Goal: Find specific page/section: Find specific page/section

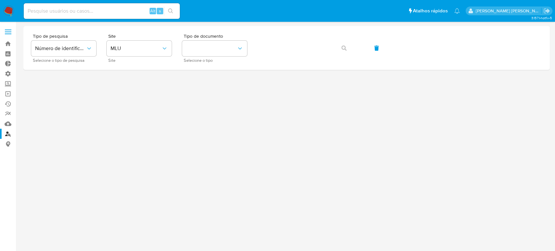
click at [70, 15] on div "Alt s" at bounding box center [102, 11] width 156 height 16
paste input "2237674348"
type input "2237674348"
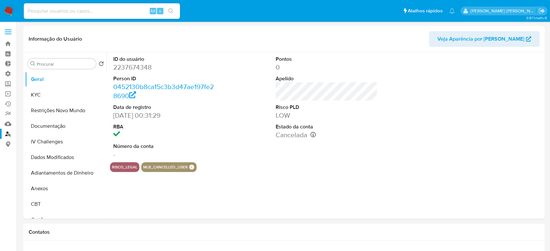
select select "10"
click at [53, 142] on button "IV Challenges" at bounding box center [63, 142] width 76 height 16
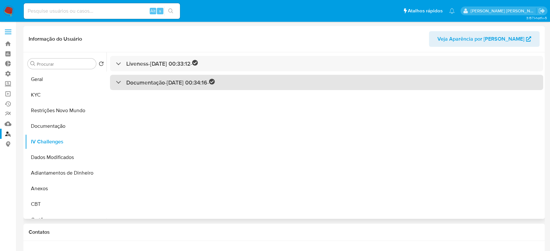
click at [116, 82] on div at bounding box center [116, 82] width 0 height 0
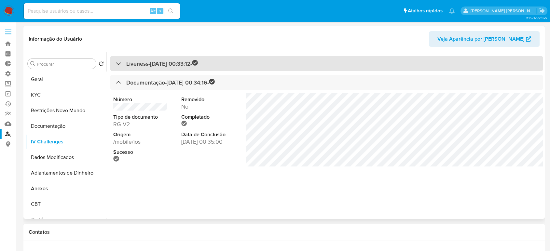
click at [117, 58] on div "Liveness - [DATE] 00:33:12 -" at bounding box center [326, 63] width 433 height 15
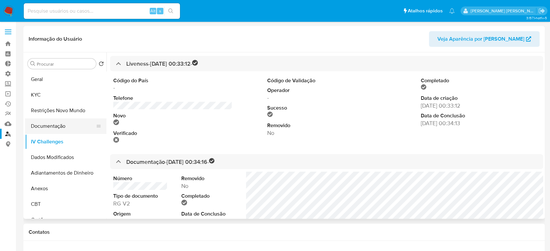
click at [44, 123] on button "Documentação" at bounding box center [63, 126] width 76 height 16
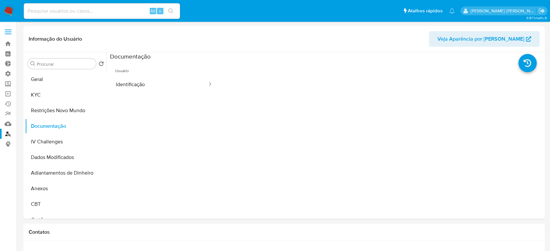
click at [69, 7] on input at bounding box center [102, 11] width 156 height 8
paste input "175362699"
type input "175362699"
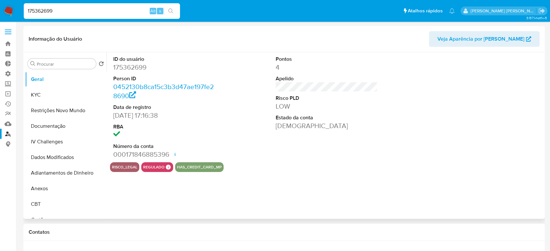
select select "10"
click at [43, 143] on button "IV Challenges" at bounding box center [63, 142] width 76 height 16
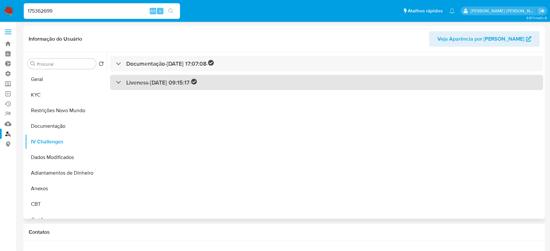
click at [116, 82] on div at bounding box center [116, 82] width 0 height 0
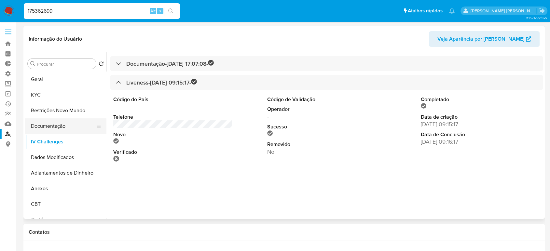
click at [67, 124] on button "Documentação" at bounding box center [63, 126] width 76 height 16
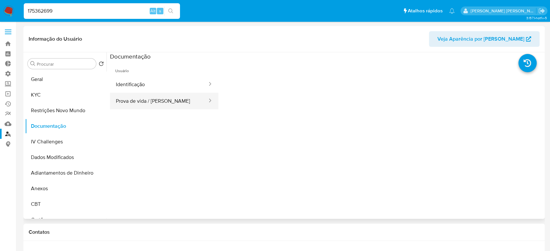
click at [138, 105] on button "Prova de vida / [PERSON_NAME]" at bounding box center [159, 101] width 98 height 17
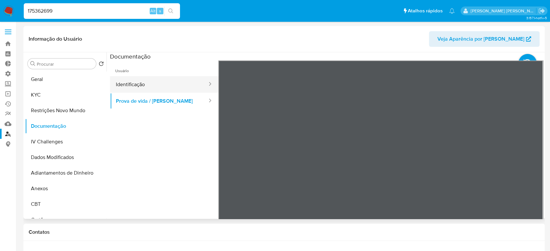
click at [142, 83] on button "Identificação" at bounding box center [159, 84] width 98 height 17
